Goal: Browse casually: Explore the website without a specific task or goal

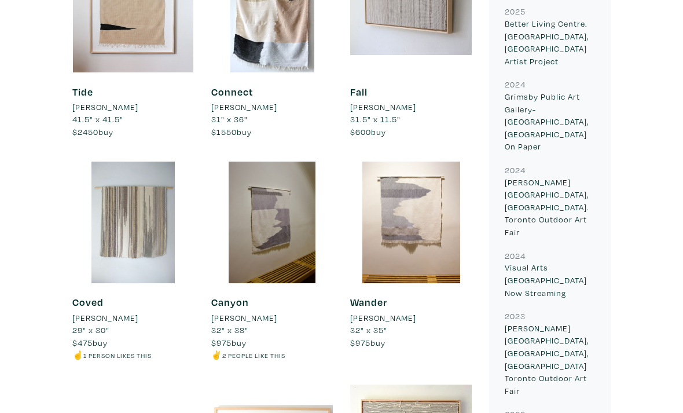
scroll to position [662, 0]
click at [149, 233] on div at bounding box center [133, 223] width 122 height 122
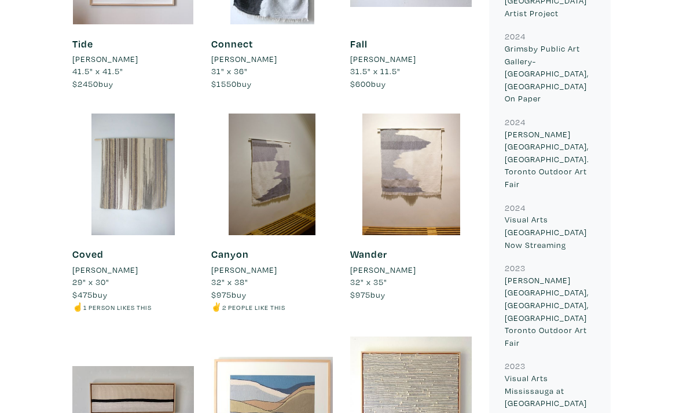
scroll to position [712, 0]
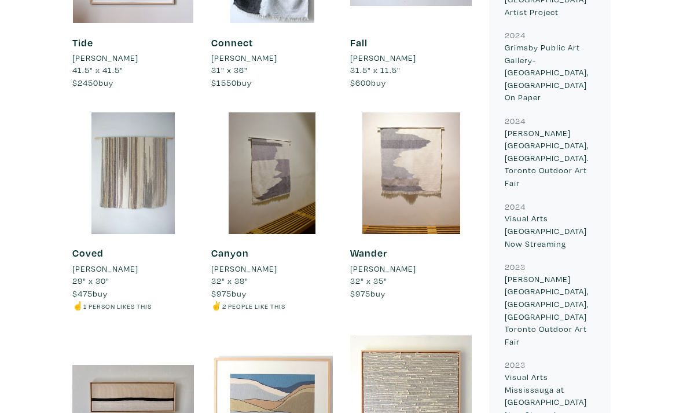
click at [141, 149] on div at bounding box center [133, 173] width 122 height 122
click at [273, 144] on div at bounding box center [272, 173] width 122 height 122
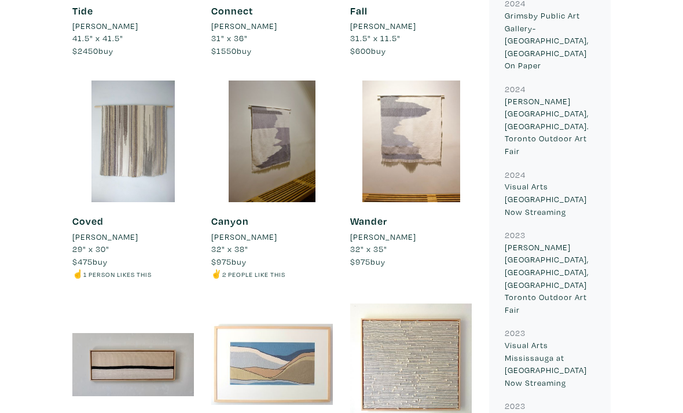
scroll to position [744, 0]
click at [152, 164] on div at bounding box center [133, 141] width 122 height 122
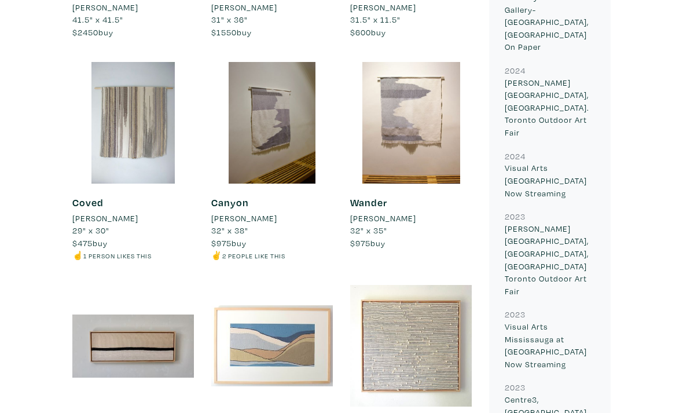
click at [405, 98] on div at bounding box center [411, 123] width 122 height 122
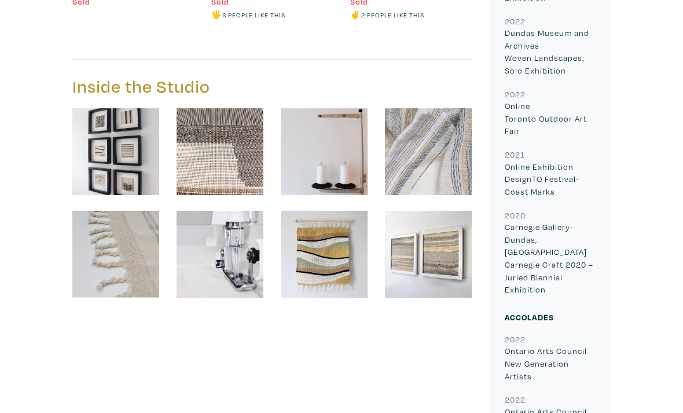
scroll to position [1227, 0]
click at [347, 263] on img at bounding box center [324, 254] width 87 height 87
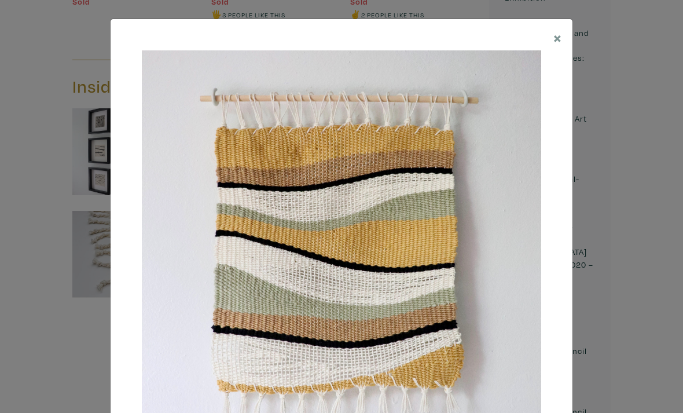
click at [375, 382] on img at bounding box center [342, 250] width 400 height 400
click at [555, 40] on span "×" at bounding box center [558, 37] width 9 height 20
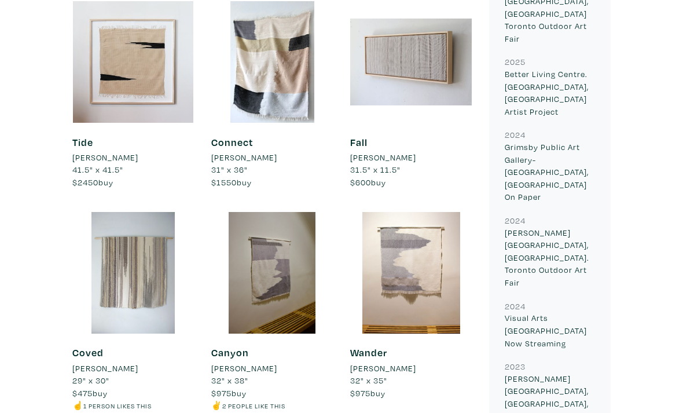
scroll to position [533, 0]
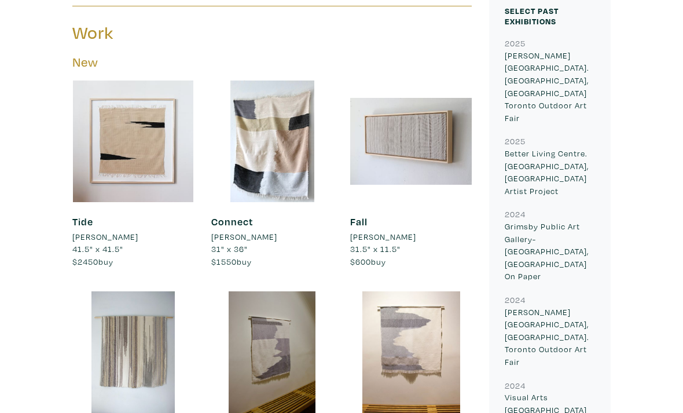
click at [405, 324] on div at bounding box center [411, 352] width 122 height 122
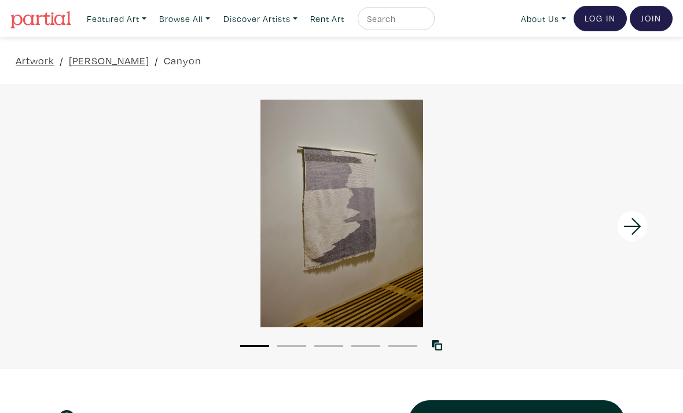
click at [644, 232] on icon at bounding box center [632, 226] width 39 height 31
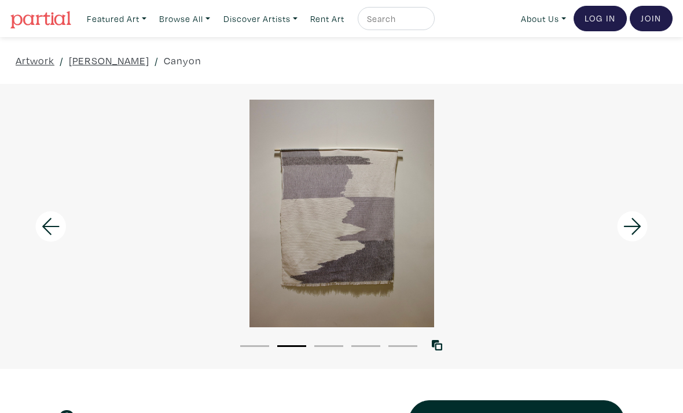
click at [638, 229] on icon at bounding box center [632, 226] width 17 height 17
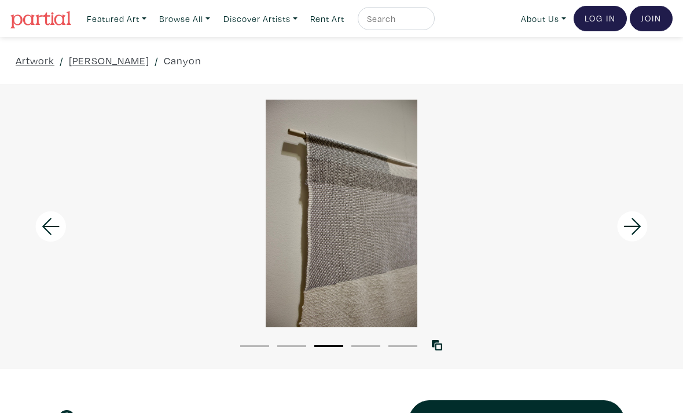
click at [640, 218] on icon at bounding box center [632, 226] width 39 height 31
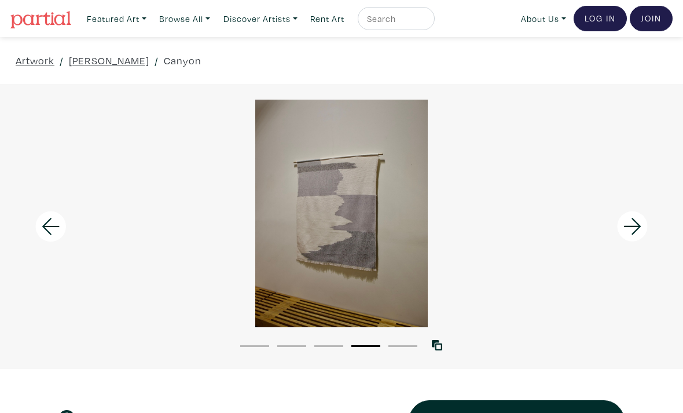
click at [471, 3] on nav "Featured Art Smalls Landscapes Abstracts New Contemporary The Minimalist Bold D…" at bounding box center [341, 18] width 683 height 37
click at [643, 226] on icon at bounding box center [632, 226] width 39 height 31
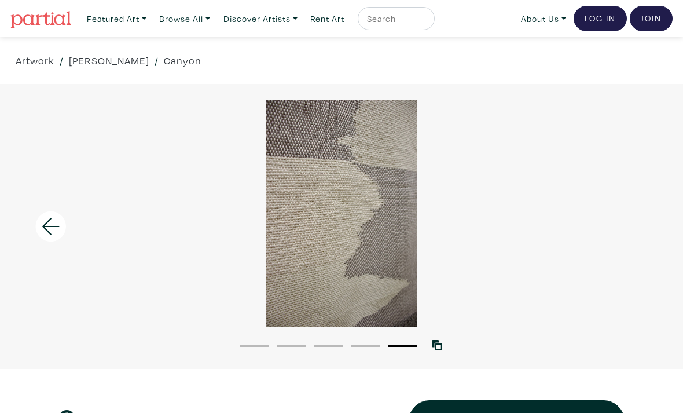
click at [646, 219] on div at bounding box center [341, 214] width 683 height 228
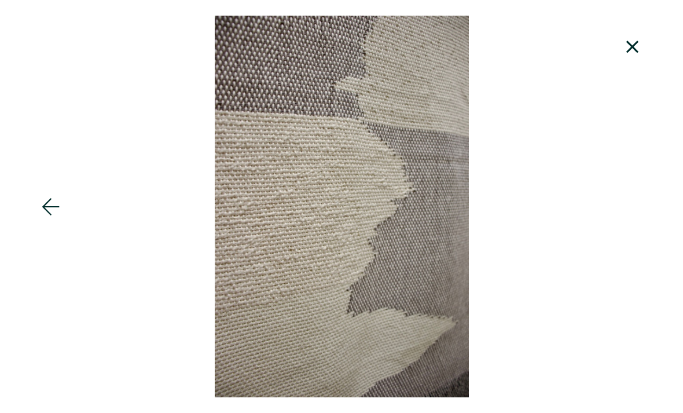
click at [640, 47] on icon at bounding box center [632, 46] width 39 height 31
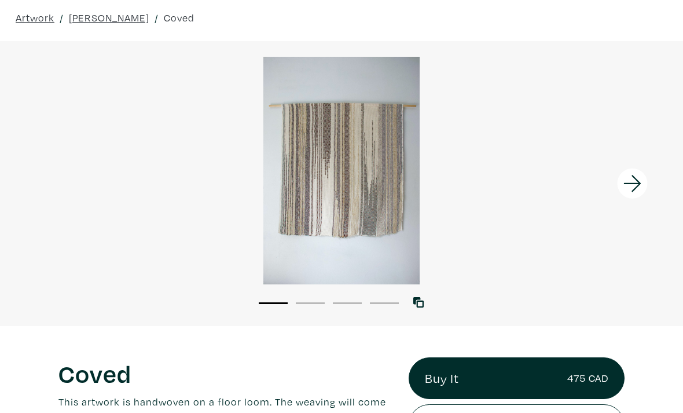
scroll to position [43, 0]
click at [642, 195] on icon at bounding box center [632, 183] width 39 height 31
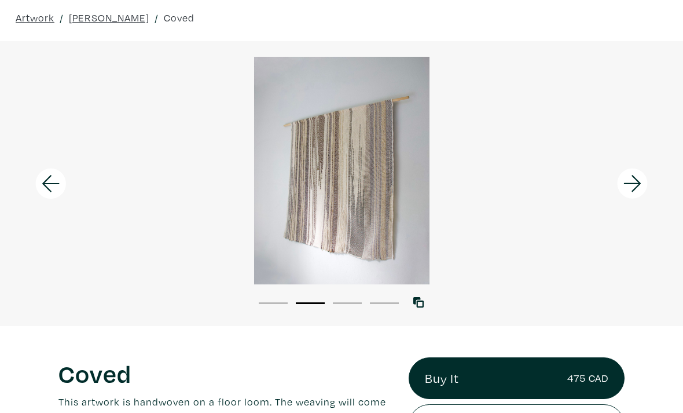
click at [635, 188] on icon at bounding box center [632, 183] width 17 height 17
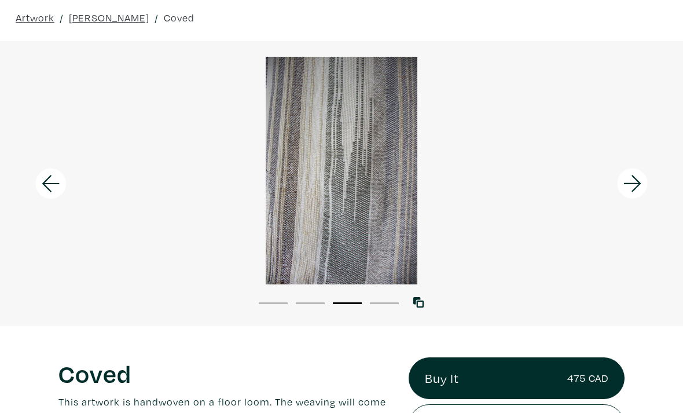
click at [639, 192] on icon at bounding box center [632, 183] width 39 height 31
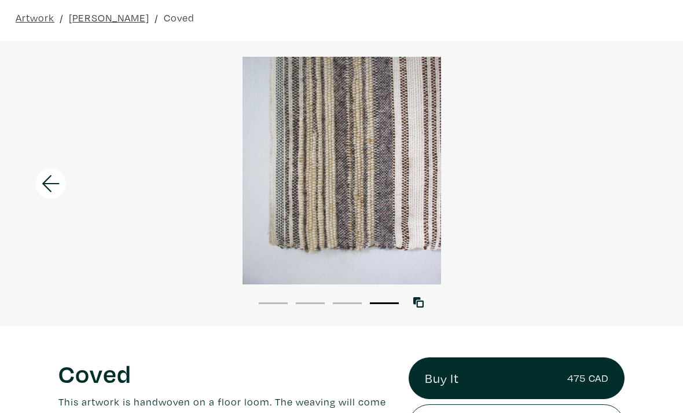
click at [640, 192] on div at bounding box center [341, 171] width 683 height 228
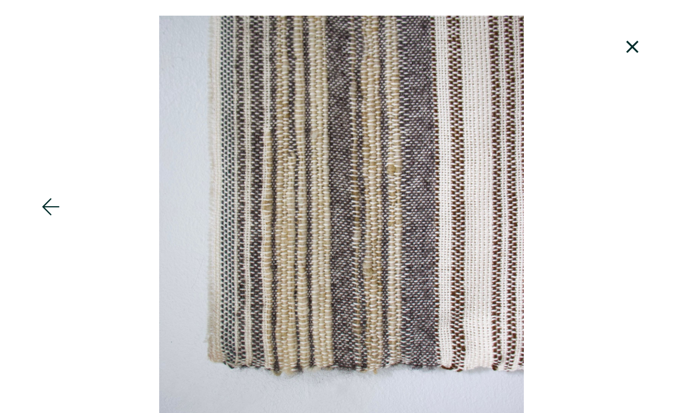
click at [637, 47] on icon at bounding box center [632, 46] width 39 height 31
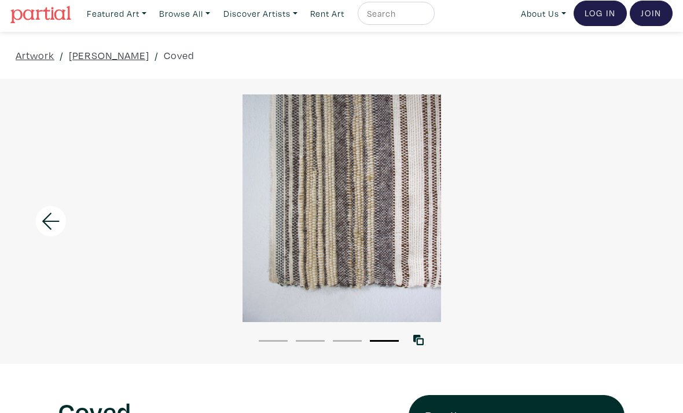
scroll to position [0, 0]
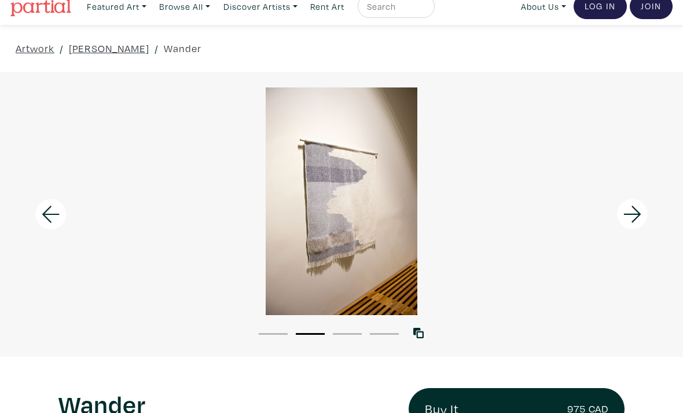
scroll to position [13, 0]
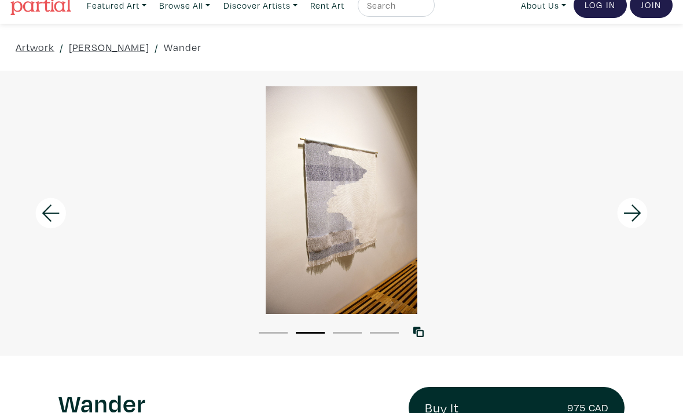
click at [635, 208] on icon at bounding box center [632, 212] width 39 height 31
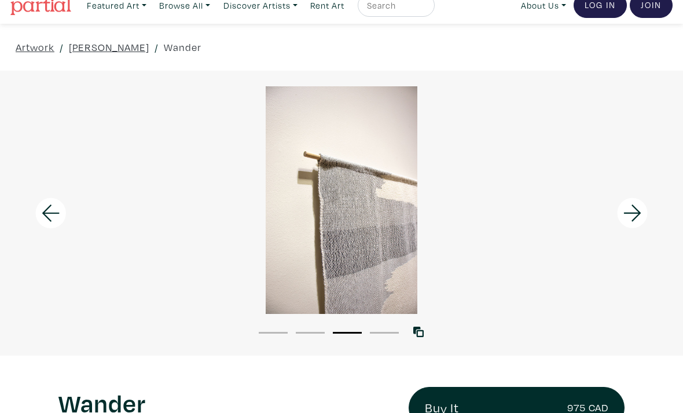
scroll to position [24, 0]
